Goal: Register for event/course

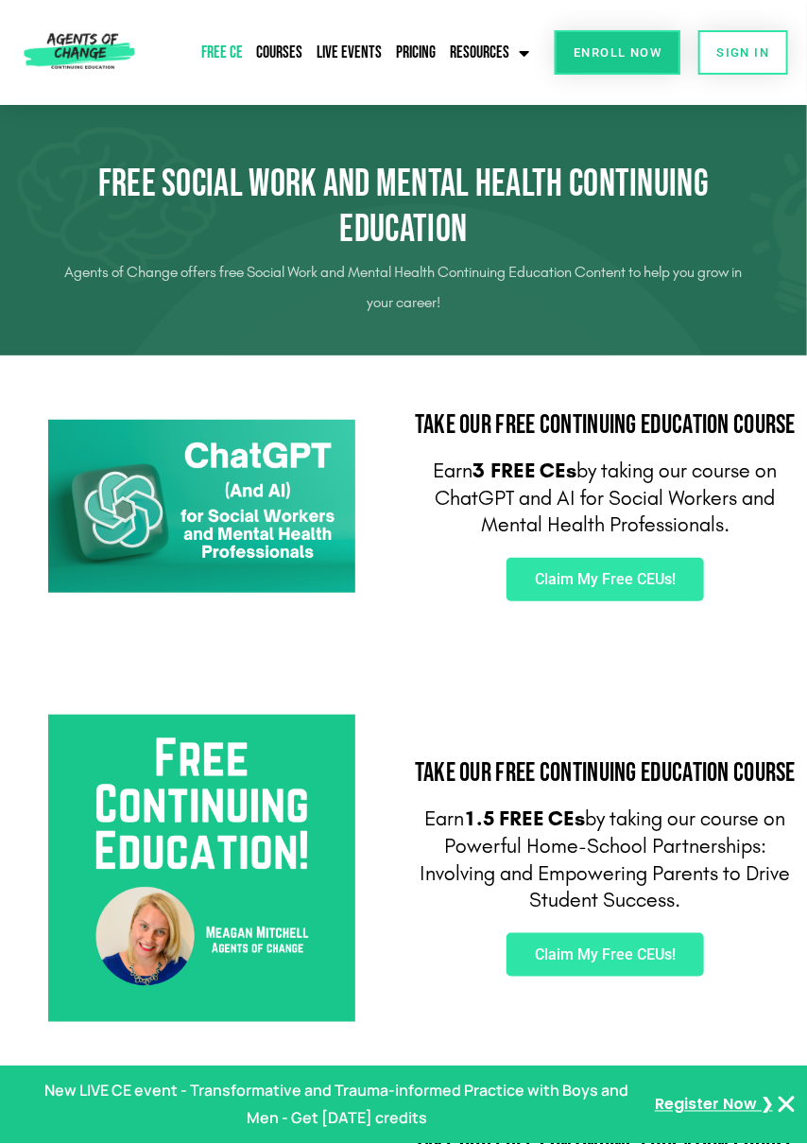
click at [223, 58] on link "Free CE" at bounding box center [222, 52] width 51 height 43
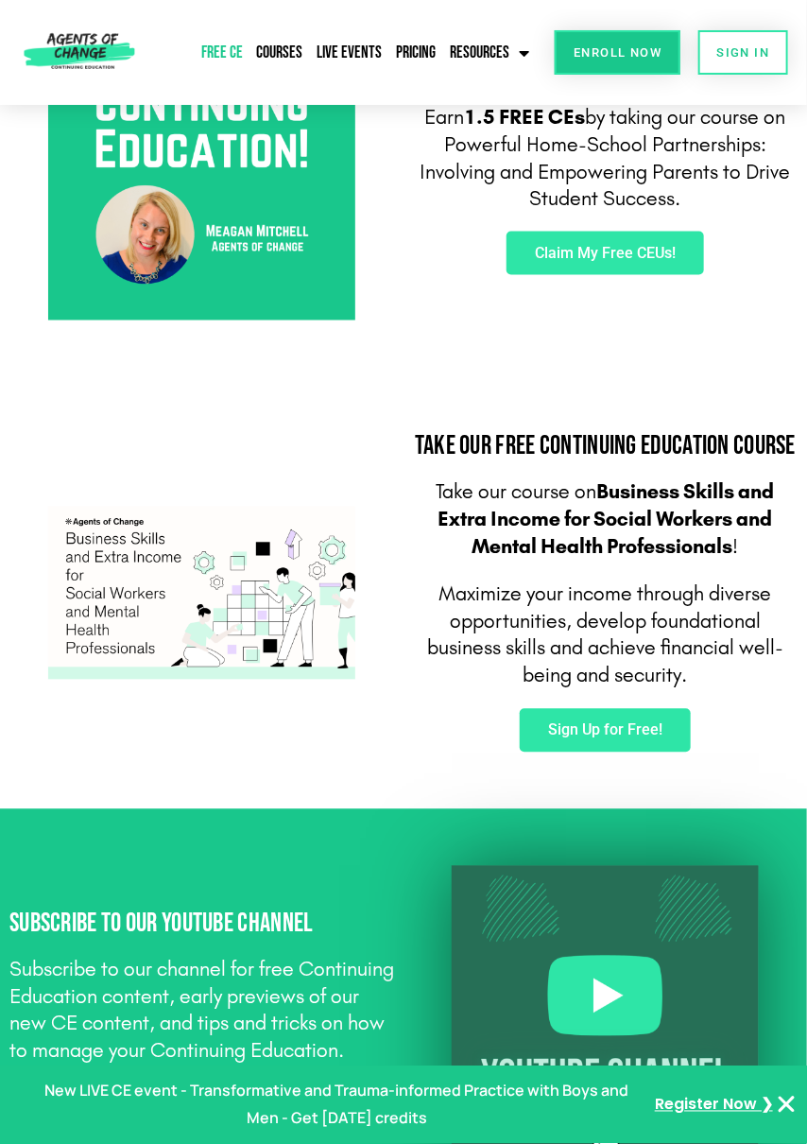
scroll to position [701, 0]
click at [661, 738] on span "Sign Up for Free!" at bounding box center [605, 730] width 114 height 15
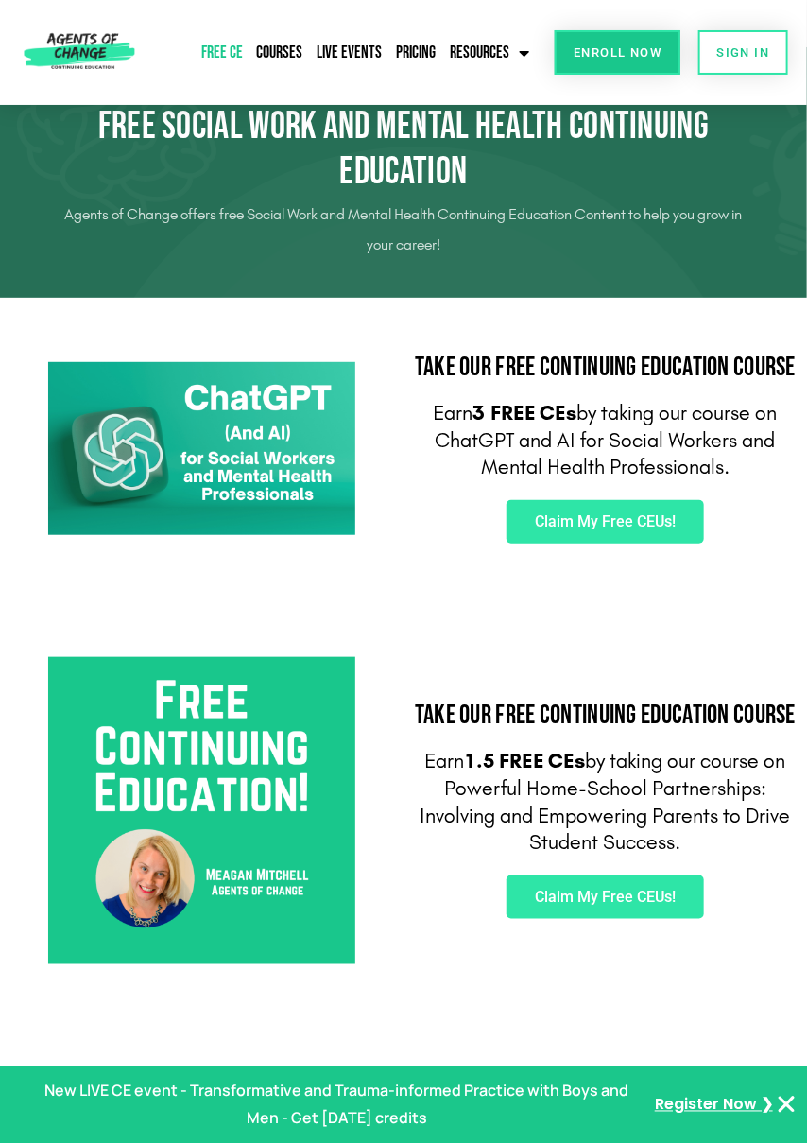
scroll to position [0, 0]
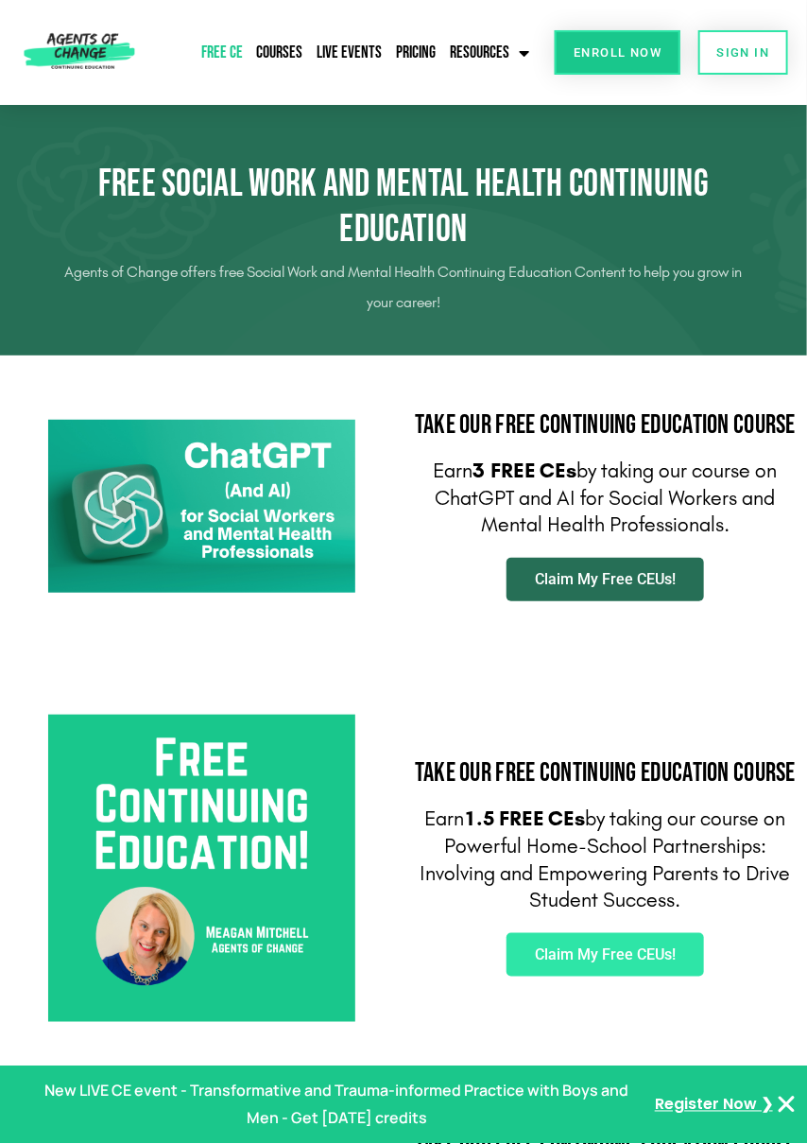
click at [609, 587] on span "Claim My Free CEUs!" at bounding box center [605, 579] width 141 height 15
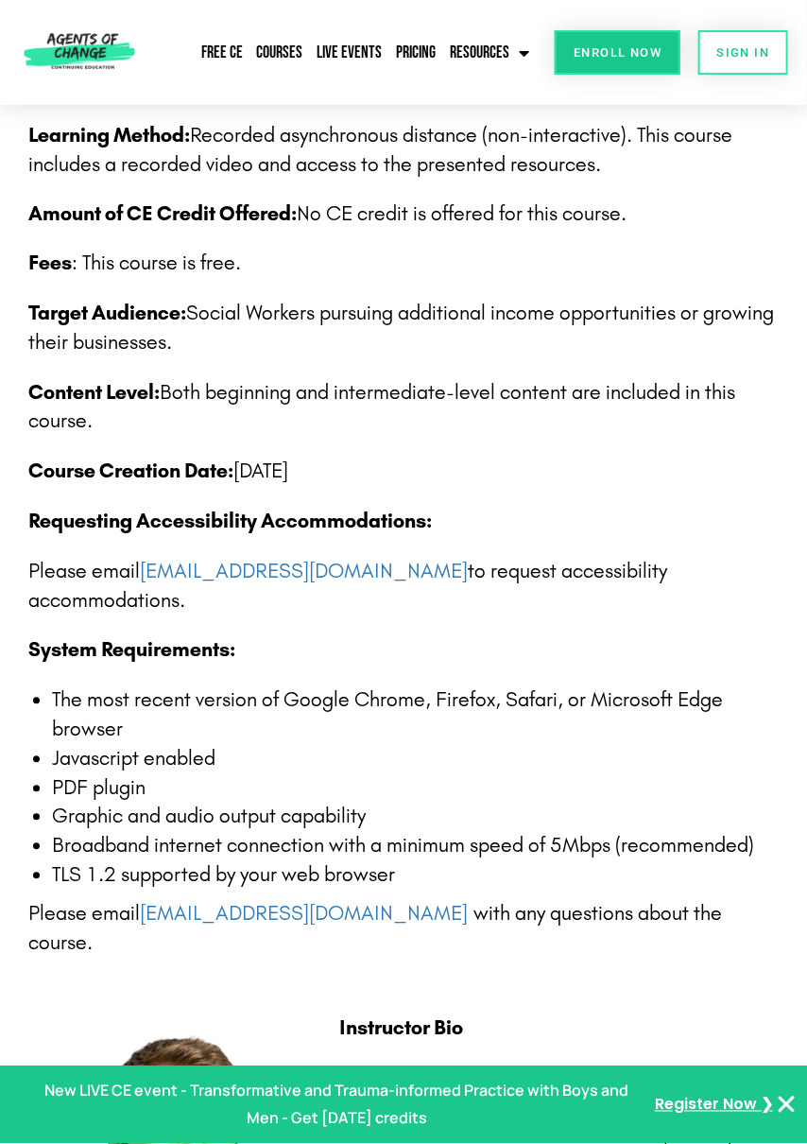
scroll to position [2764, 0]
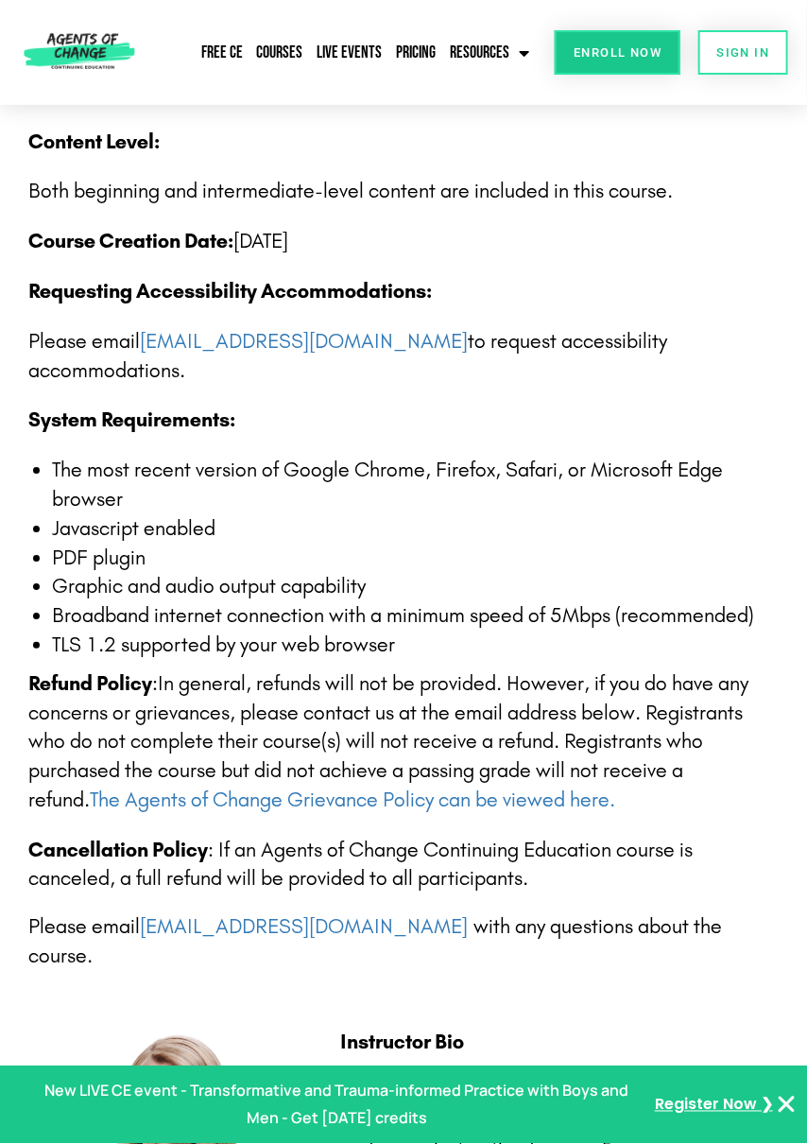
scroll to position [3634, 0]
